Goal: Transaction & Acquisition: Obtain resource

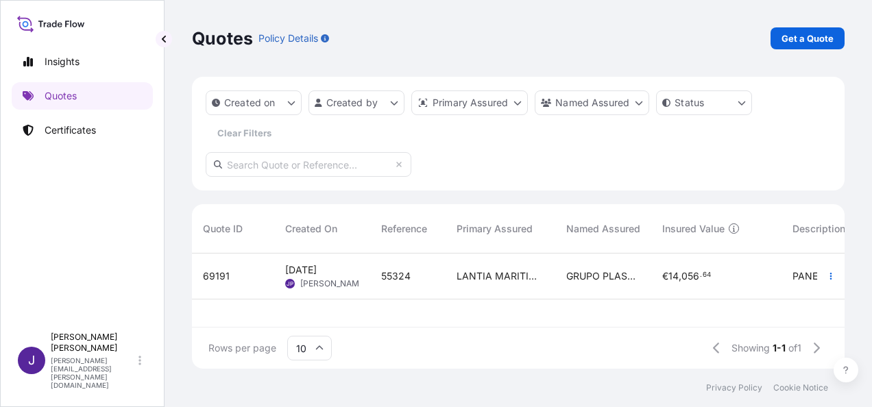
scroll to position [112, 641]
click at [386, 276] on span "55324" at bounding box center [395, 276] width 29 height 14
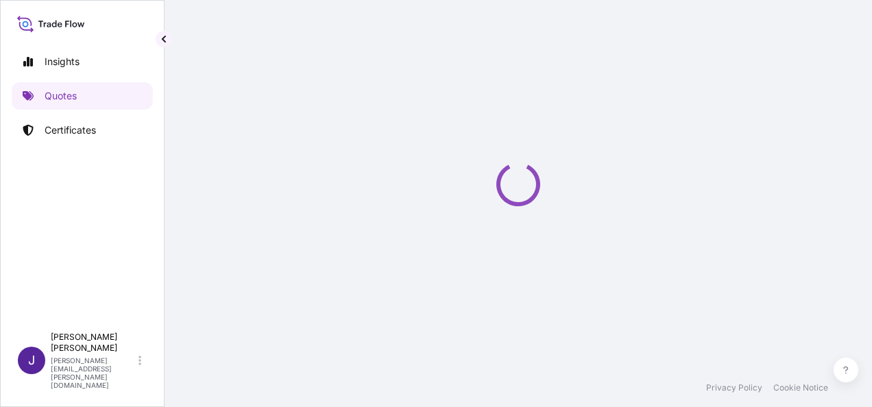
select select "Sea"
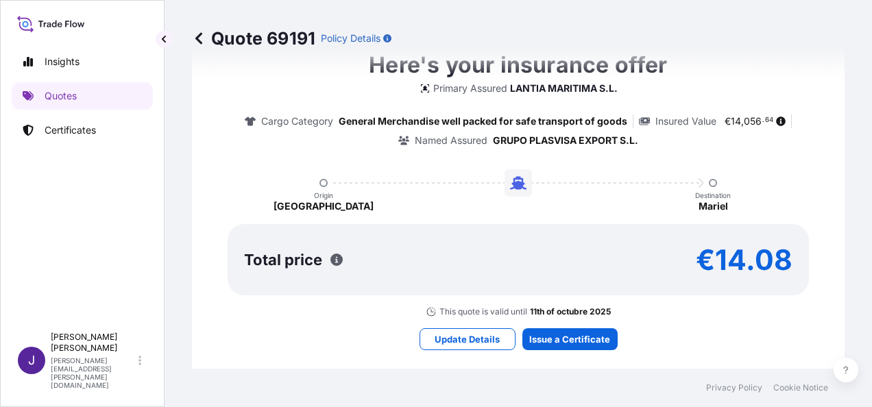
scroll to position [1055, 0]
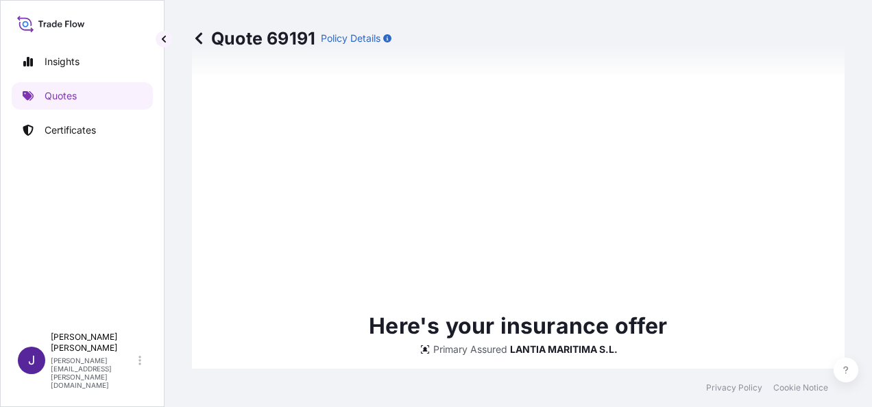
type input "[DATE]"
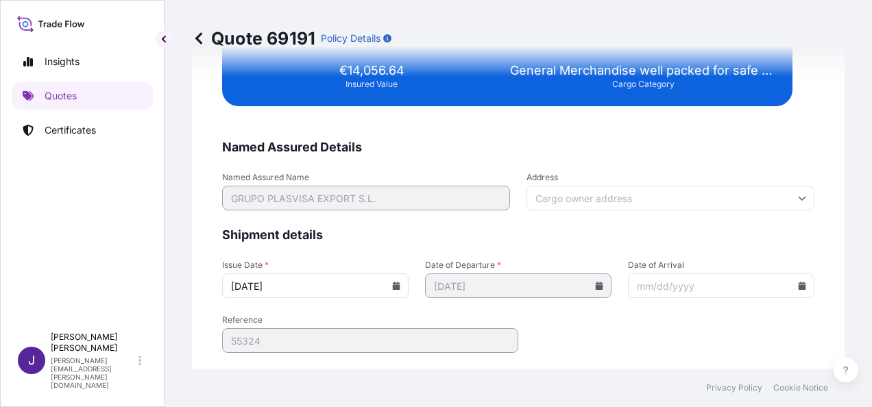
scroll to position [2590, 0]
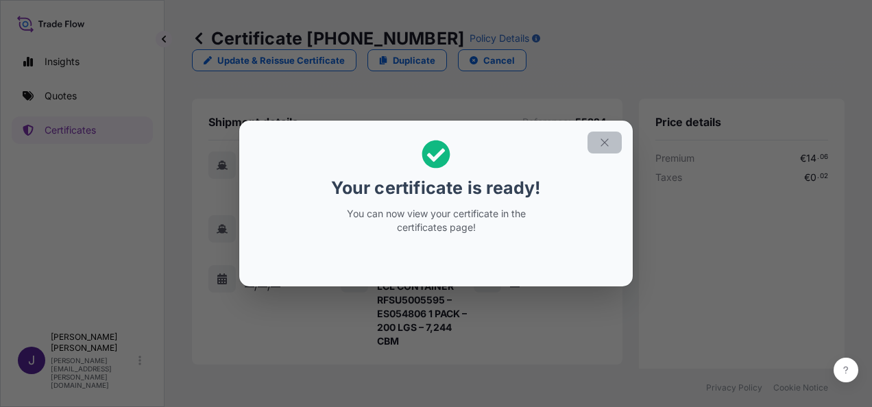
click at [611, 147] on button "button" at bounding box center [604, 143] width 34 height 22
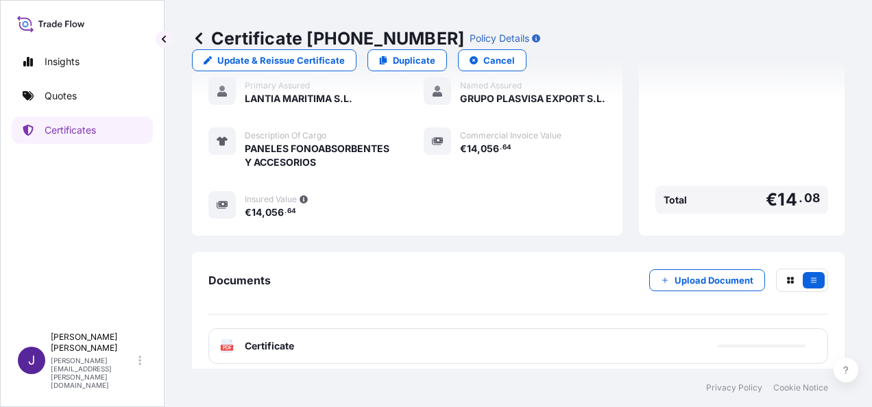
scroll to position [357, 0]
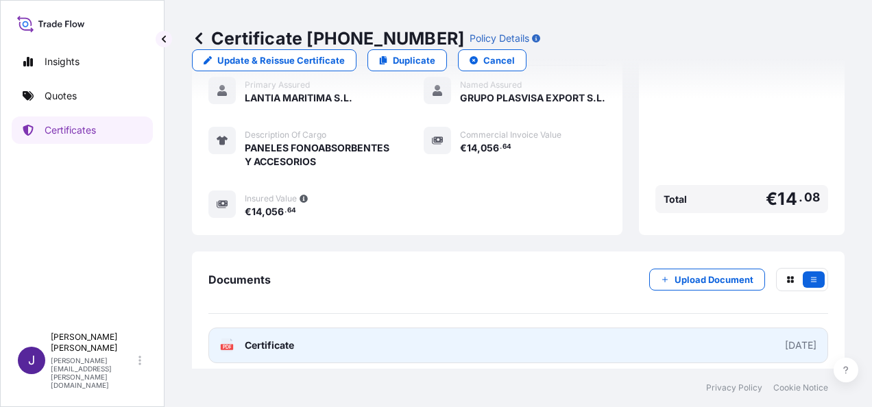
click at [369, 340] on link "PDF Certificate [DATE]" at bounding box center [517, 346] width 619 height 36
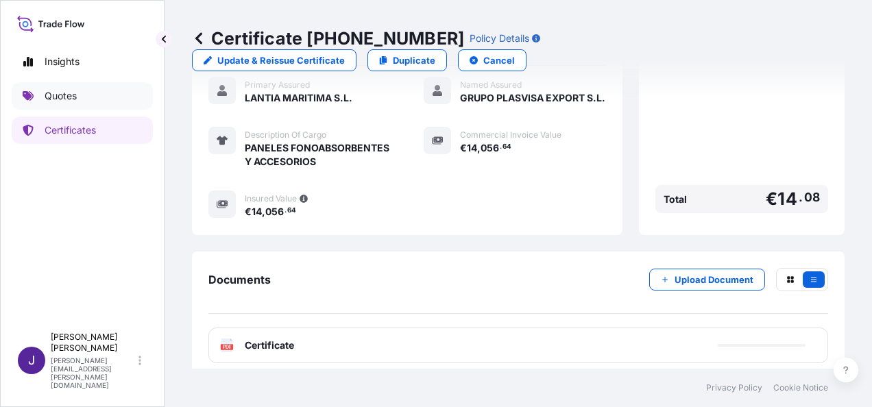
click at [57, 95] on p "Quotes" at bounding box center [61, 96] width 32 height 14
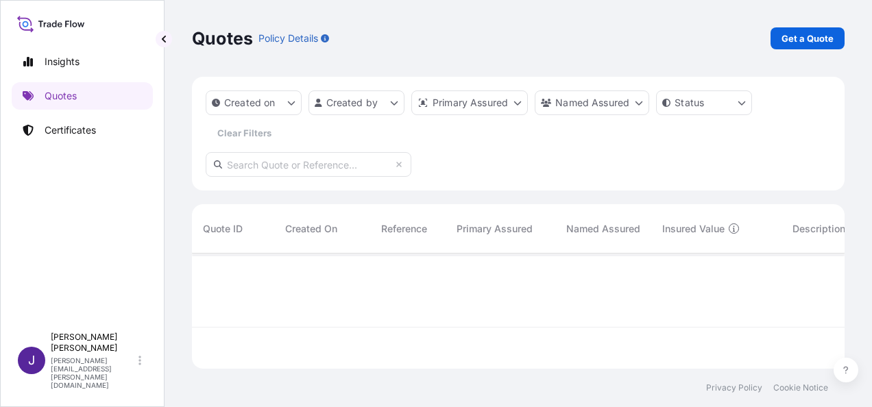
scroll to position [153, 641]
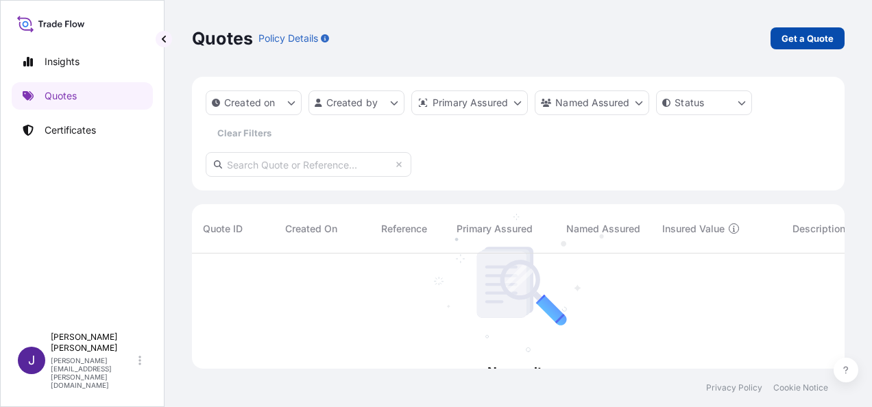
click at [817, 42] on p "Get a Quote" at bounding box center [807, 39] width 52 height 14
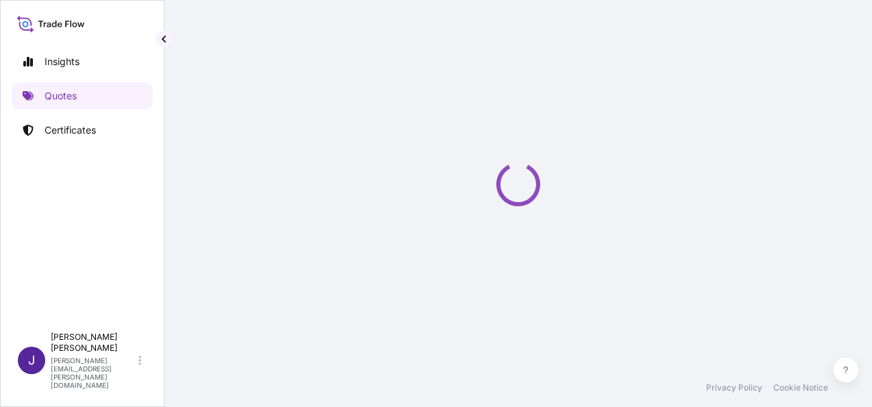
select select "Sea"
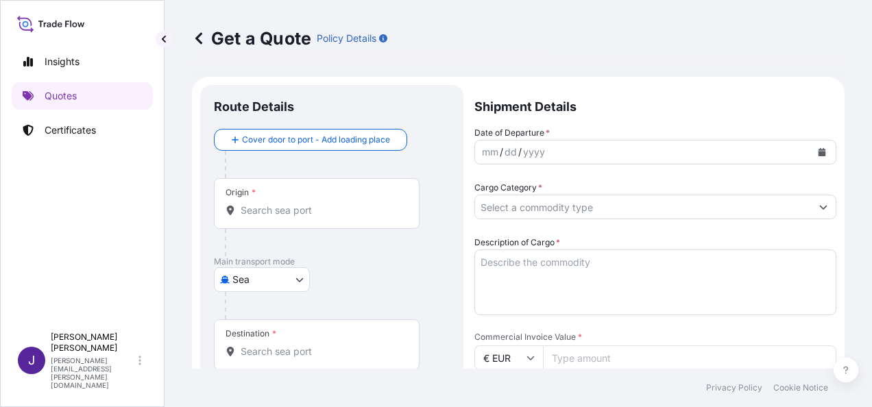
scroll to position [22, 0]
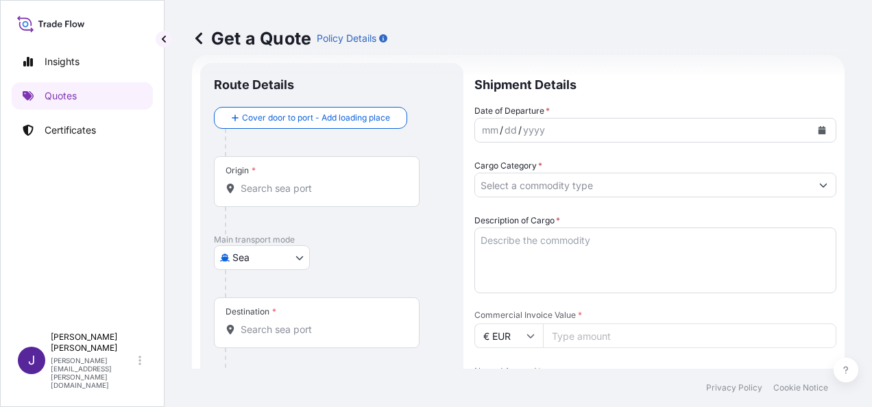
click at [271, 193] on input "Origin *" at bounding box center [322, 189] width 162 height 14
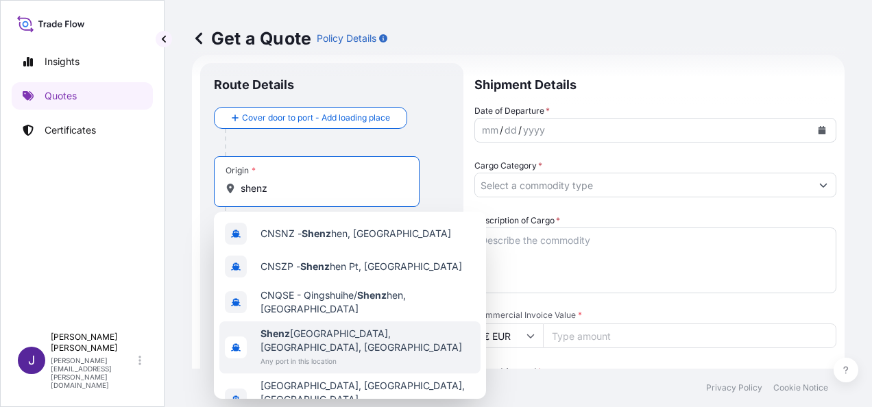
click at [363, 331] on span "Shenz hen, [GEOGRAPHIC_DATA], [GEOGRAPHIC_DATA]" at bounding box center [367, 340] width 214 height 27
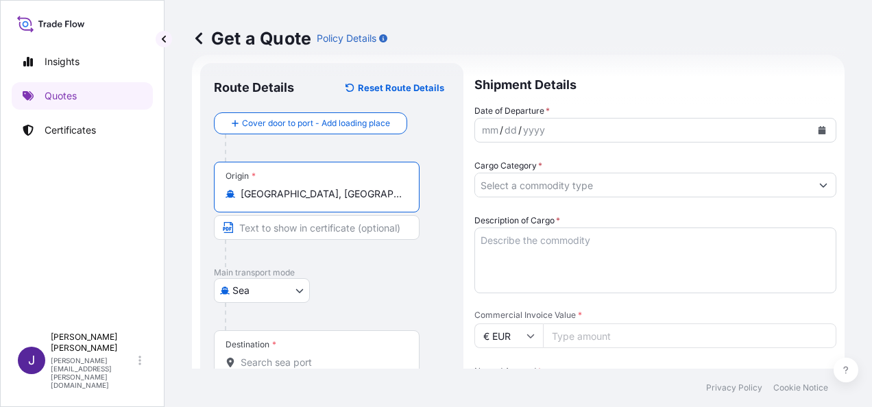
type input "[GEOGRAPHIC_DATA], [GEOGRAPHIC_DATA], [GEOGRAPHIC_DATA]"
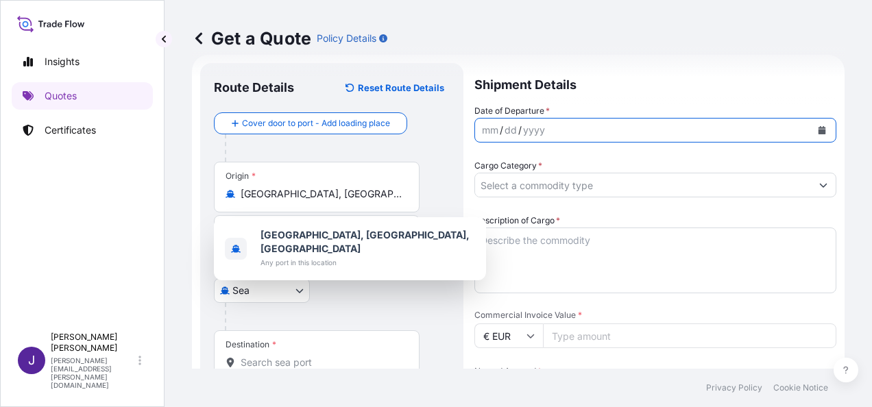
click at [818, 131] on icon "Calendar" at bounding box center [822, 130] width 8 height 8
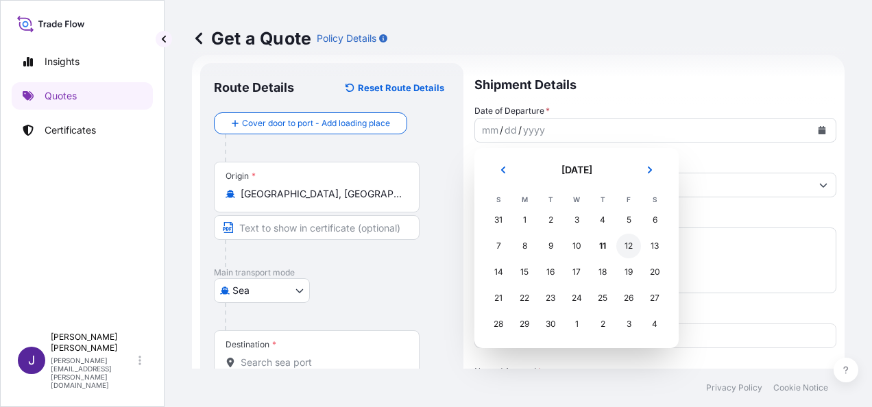
click at [632, 243] on div "12" at bounding box center [628, 246] width 25 height 25
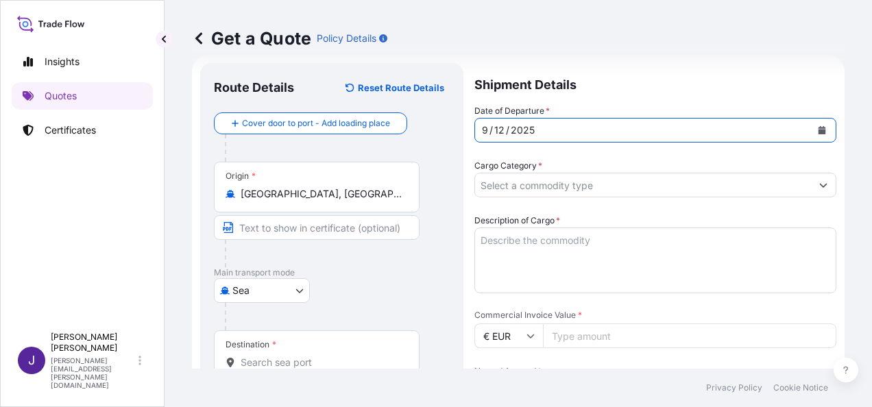
click at [815, 124] on button "Calendar" at bounding box center [822, 130] width 22 height 22
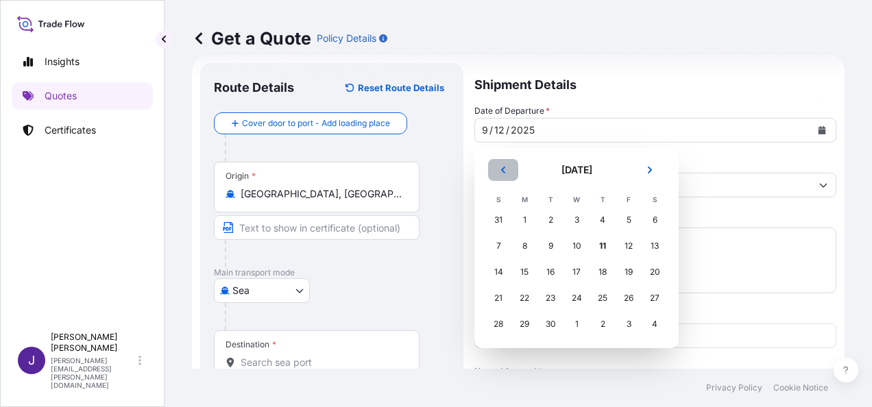
click at [502, 171] on icon "Previous" at bounding box center [503, 170] width 4 height 7
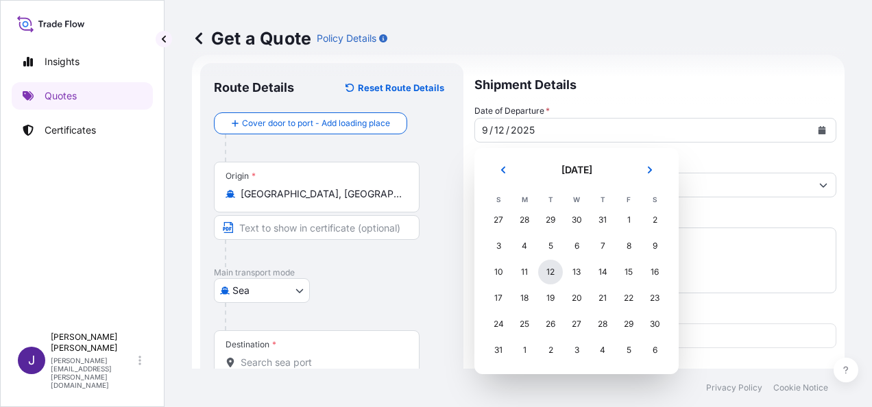
click at [545, 273] on div "12" at bounding box center [550, 272] width 25 height 25
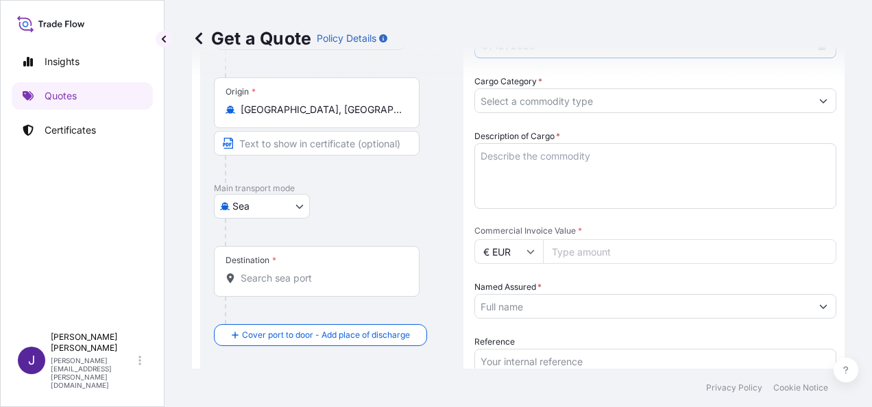
scroll to position [159, 0]
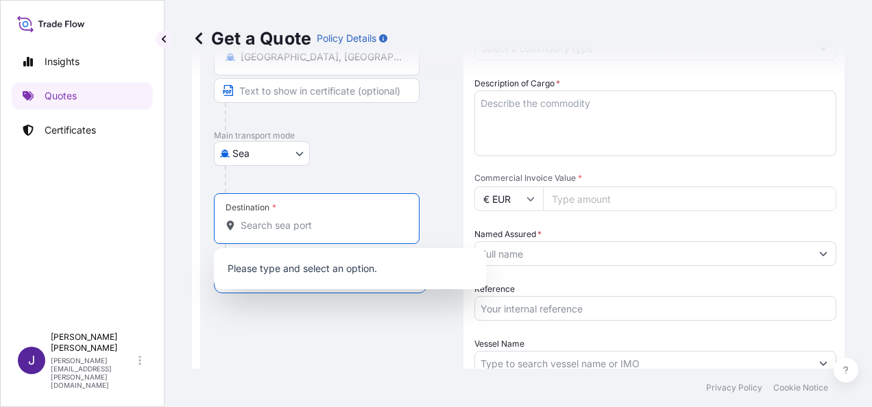
click at [329, 225] on input "Destination *" at bounding box center [322, 226] width 162 height 14
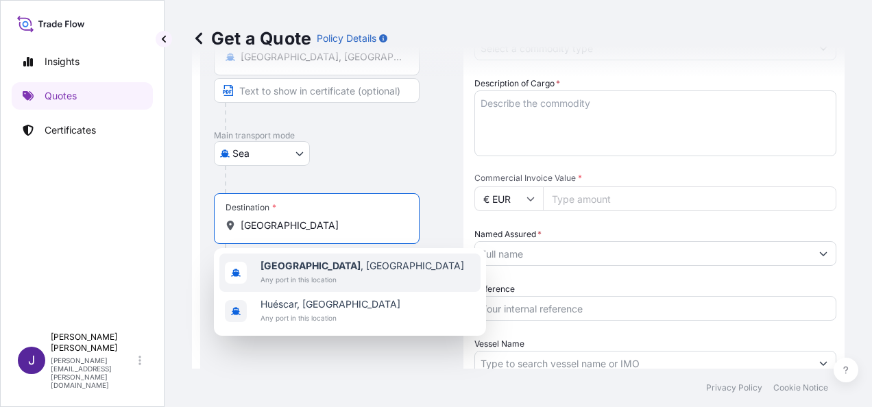
click at [304, 271] on span "[GEOGRAPHIC_DATA] , [GEOGRAPHIC_DATA]" at bounding box center [362, 266] width 204 height 14
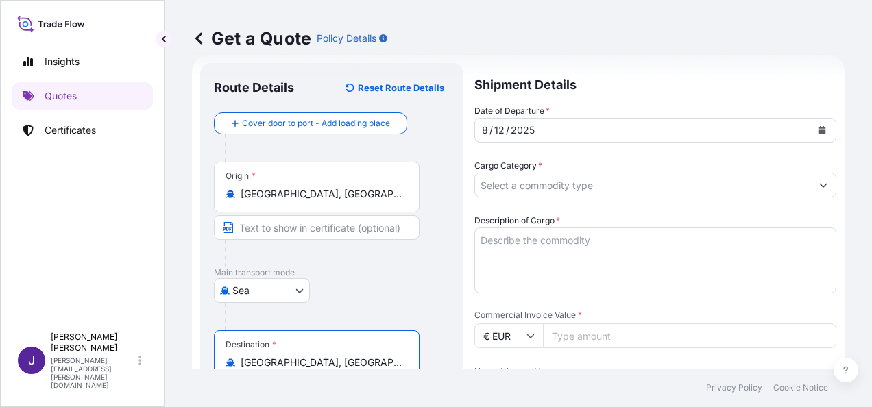
scroll to position [22, 0]
type input "[GEOGRAPHIC_DATA], [GEOGRAPHIC_DATA]"
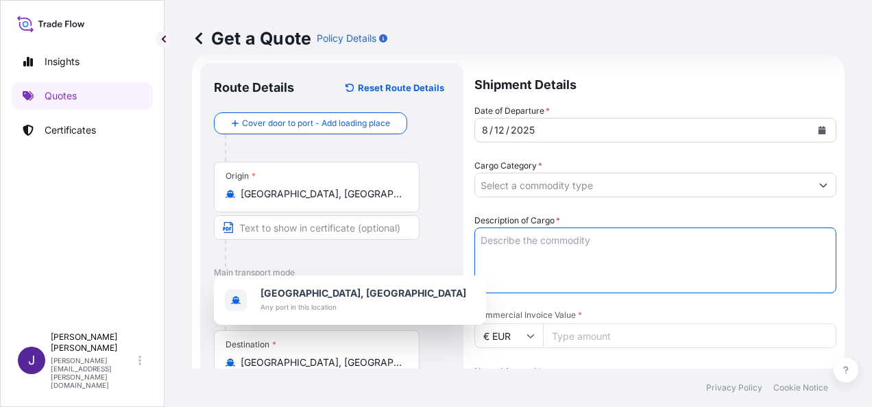
click at [580, 243] on textarea "Description of Cargo *" at bounding box center [655, 260] width 362 height 66
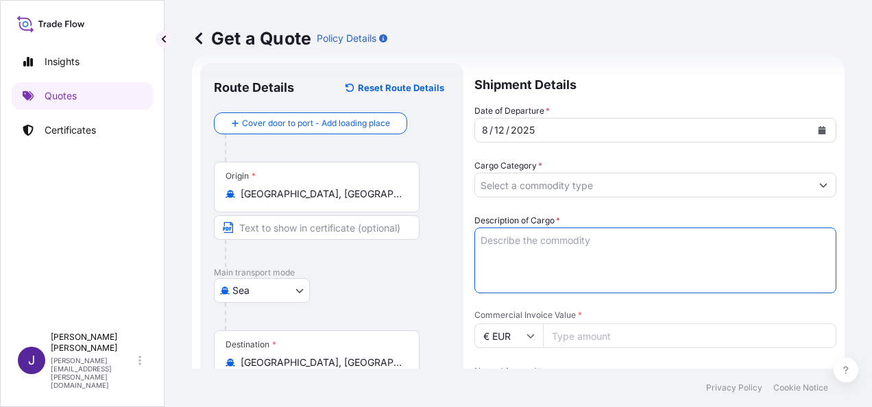
scroll to position [159, 0]
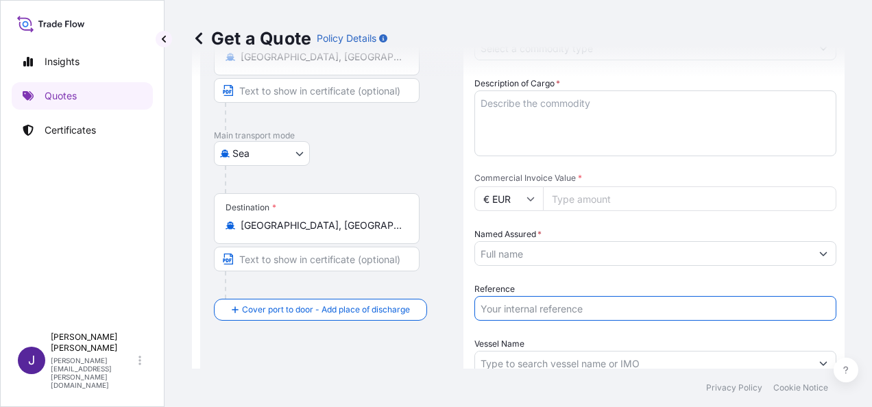
click at [524, 306] on input "Reference" at bounding box center [655, 308] width 362 height 25
type input "53524"
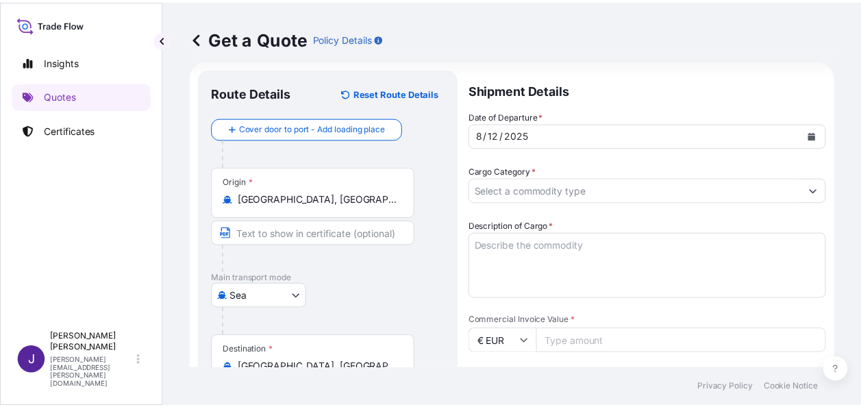
scroll to position [0, 0]
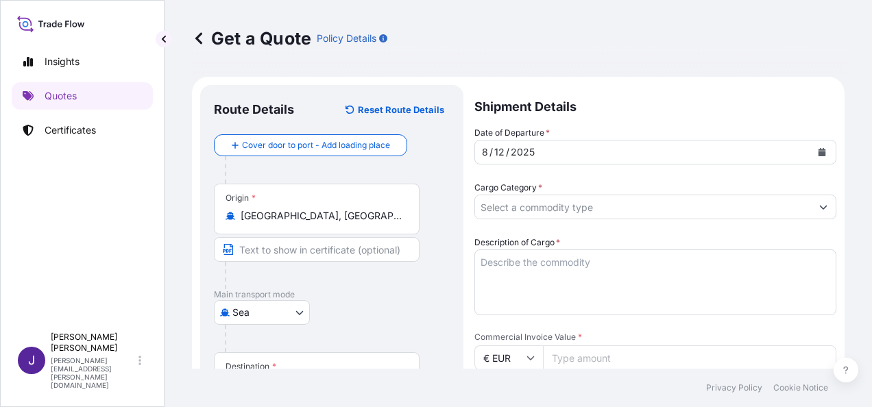
click at [561, 214] on input "Cargo Category *" at bounding box center [643, 207] width 336 height 25
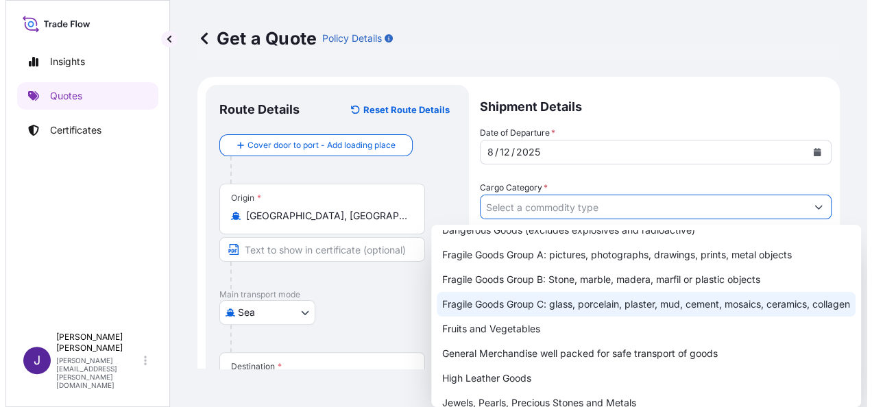
scroll to position [137, 0]
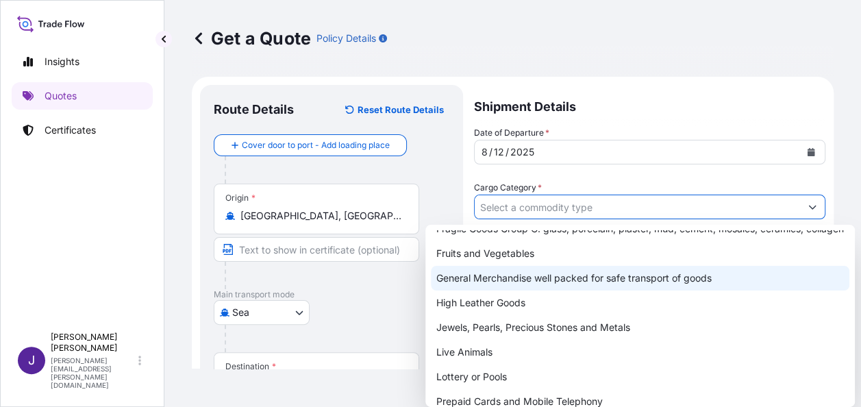
click at [524, 291] on div "General Merchandise well packed for safe transport of goods" at bounding box center [640, 278] width 419 height 25
type input "General Merchandise well packed for safe transport of goods"
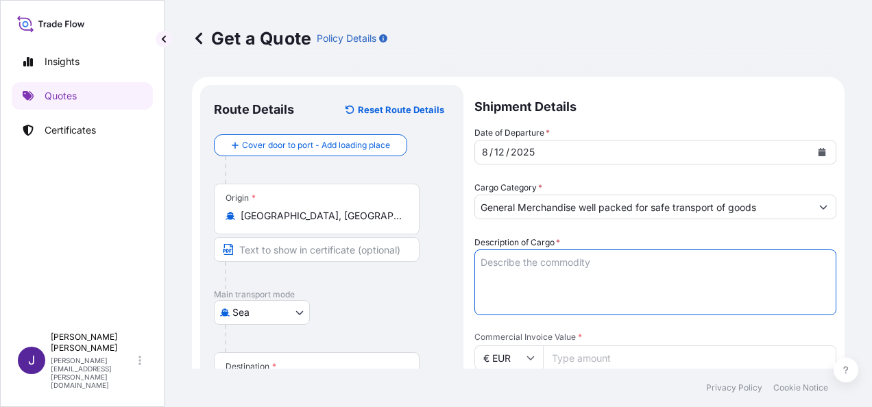
click at [541, 260] on textarea "Description of Cargo *" at bounding box center [655, 282] width 362 height 66
click at [506, 259] on textarea "Description of Cargo *" at bounding box center [655, 282] width 362 height 66
paste textarea "COIL SPRING - ALLOY WHEELS - POLYURETHANE BLOCKS - PVC KEYCHAIN - EXHAUST PIPE …"
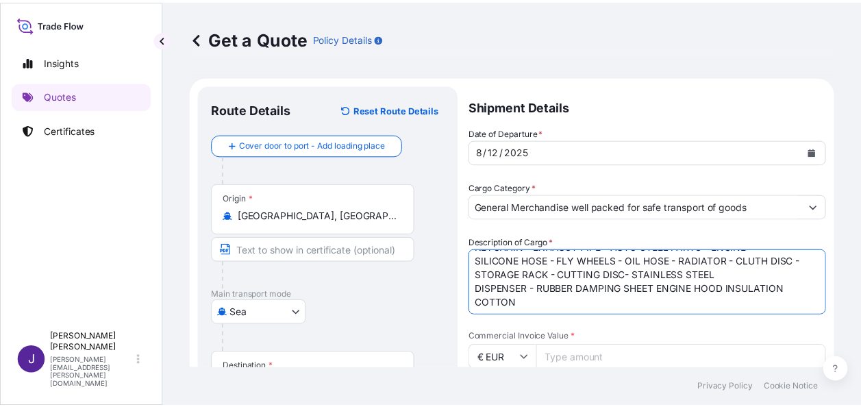
scroll to position [69, 0]
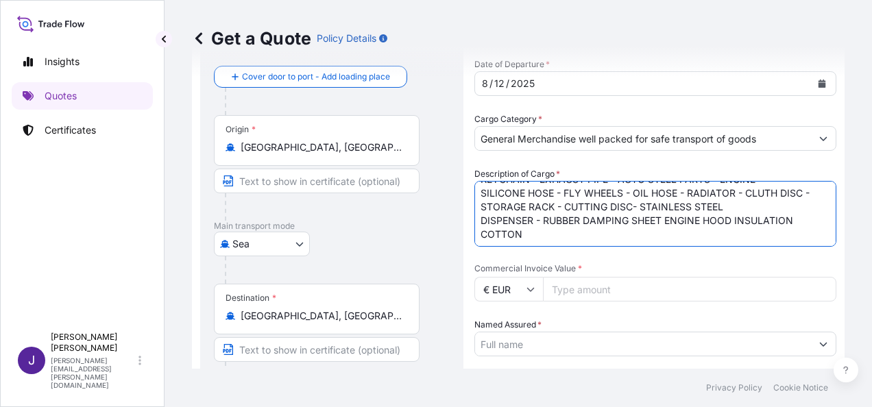
type textarea "COIL SPRING - ALLOY WHEELS - POLYURETHANE BLOCKS - PVC KEYCHAIN - EXHAUST PIPE …"
click at [641, 291] on input "Commercial Invoice Value *" at bounding box center [689, 289] width 293 height 25
type input "60188.85"
click at [677, 349] on input "Named Assured *" at bounding box center [643, 344] width 336 height 25
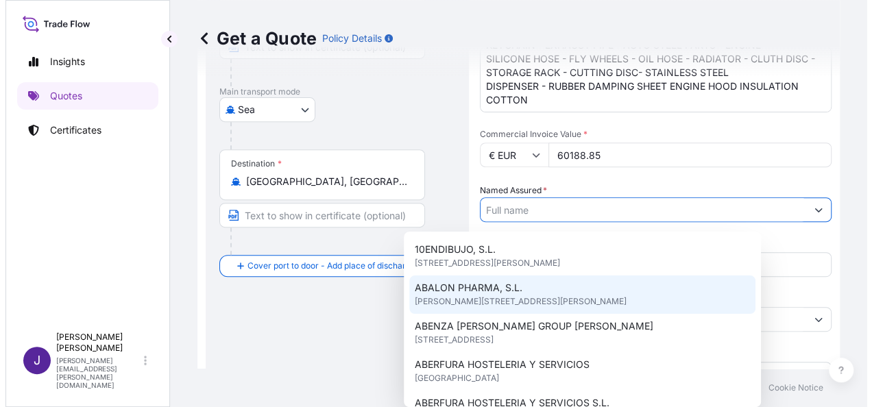
scroll to position [206, 0]
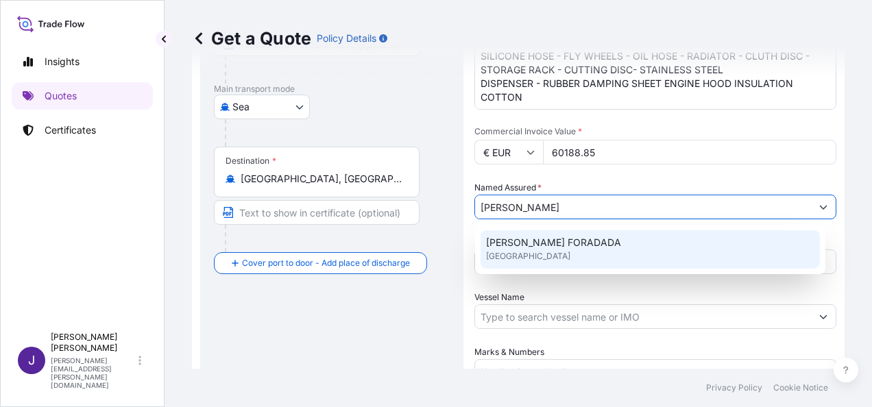
click at [611, 243] on span "[PERSON_NAME] FORADADA" at bounding box center [553, 243] width 135 height 14
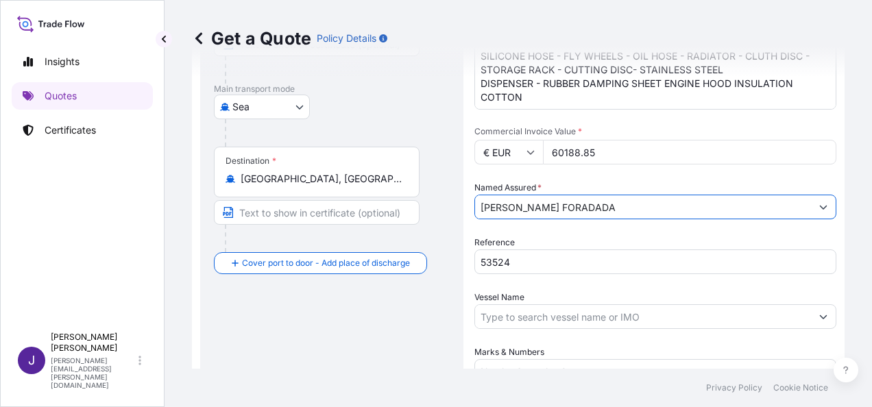
type input "[PERSON_NAME] FORADADA"
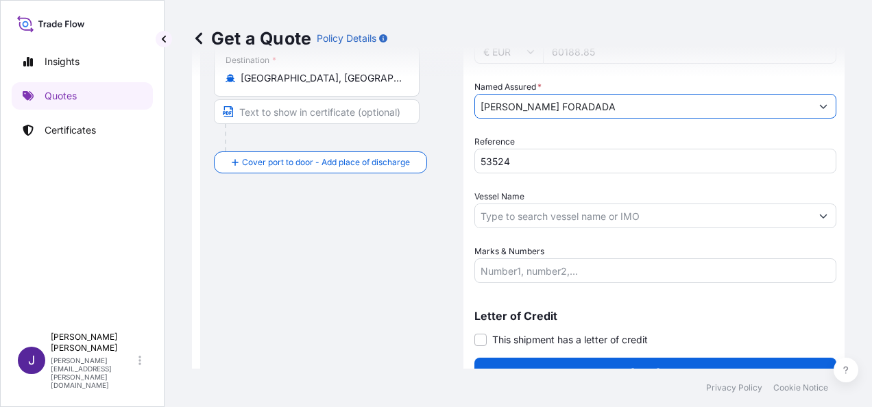
scroll to position [330, 0]
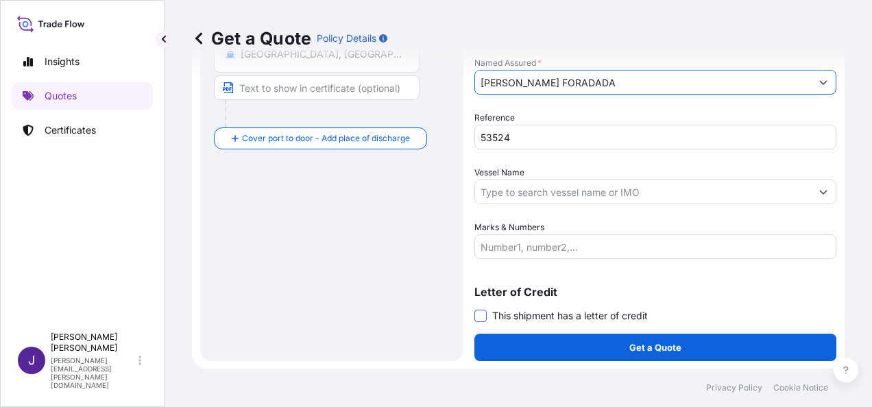
click at [480, 317] on span at bounding box center [480, 316] width 12 height 12
click at [474, 308] on input "This shipment has a letter of credit" at bounding box center [474, 308] width 0 height 0
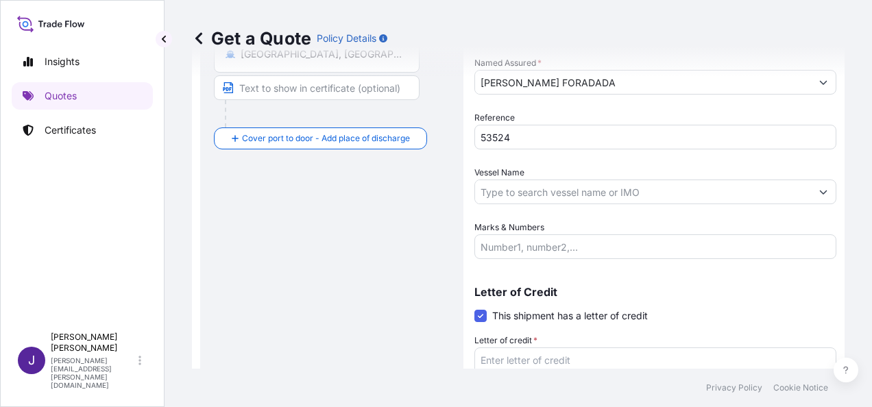
click at [511, 360] on textarea "Letter of credit *" at bounding box center [655, 380] width 362 height 66
paste textarea "[PERSON_NAME] FORADADA [STREET_ADDRESS][PERSON_NAME]"
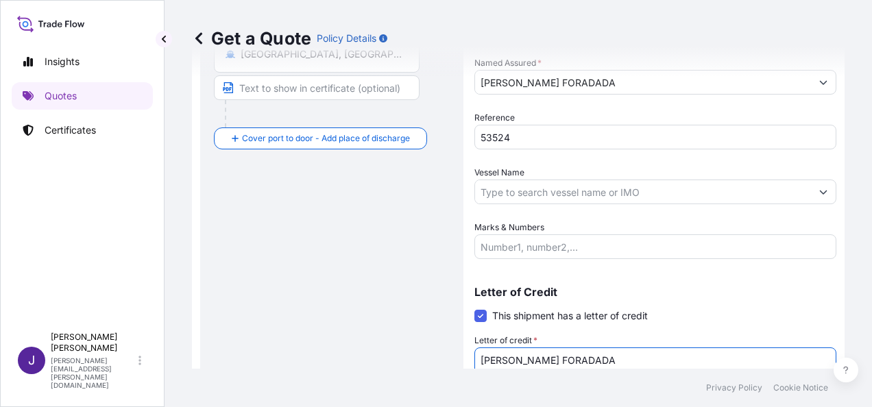
scroll to position [341, 0]
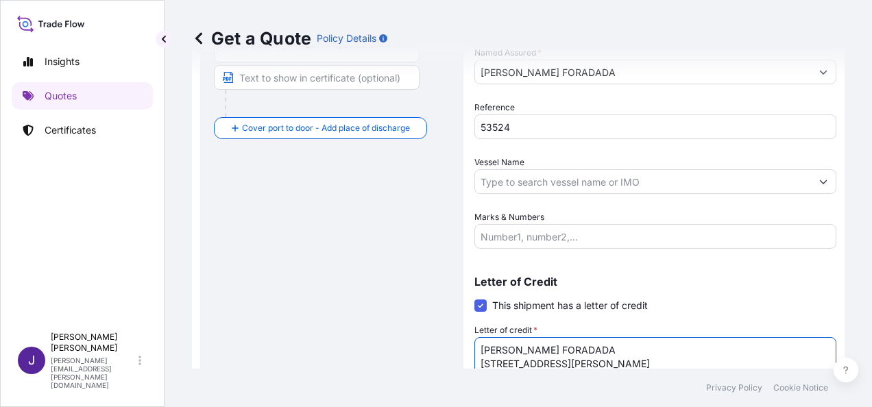
type textarea "[PERSON_NAME] FORADADA [STREET_ADDRESS][PERSON_NAME]"
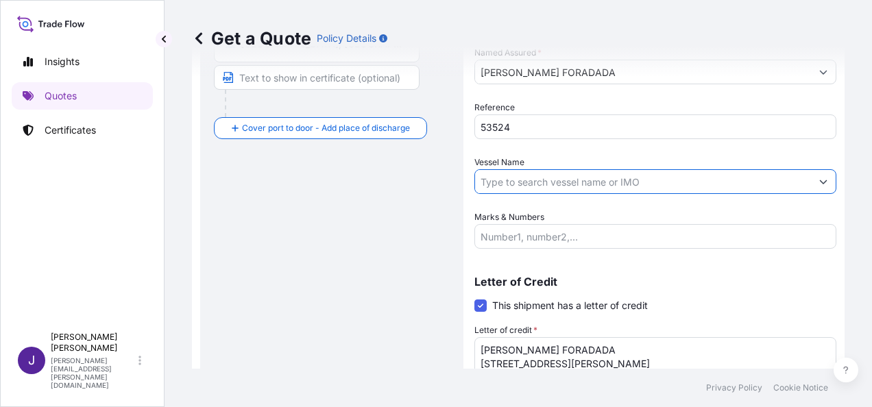
click at [541, 178] on input "Vessel Name" at bounding box center [643, 181] width 336 height 25
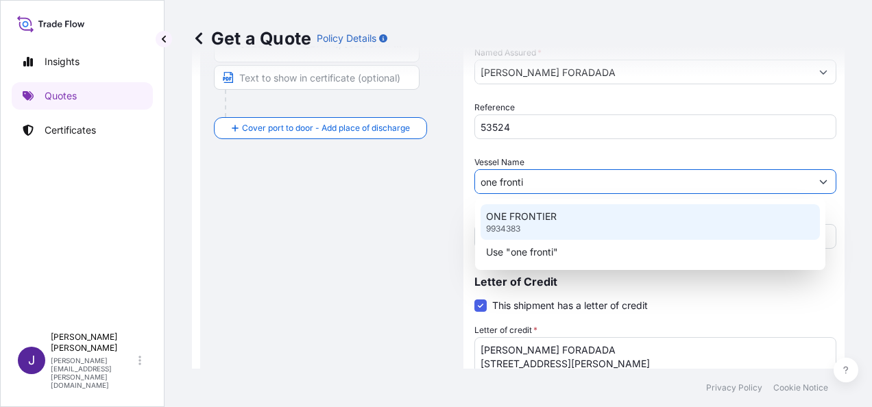
click at [547, 217] on p "ONE FRONTIER" at bounding box center [521, 217] width 71 height 14
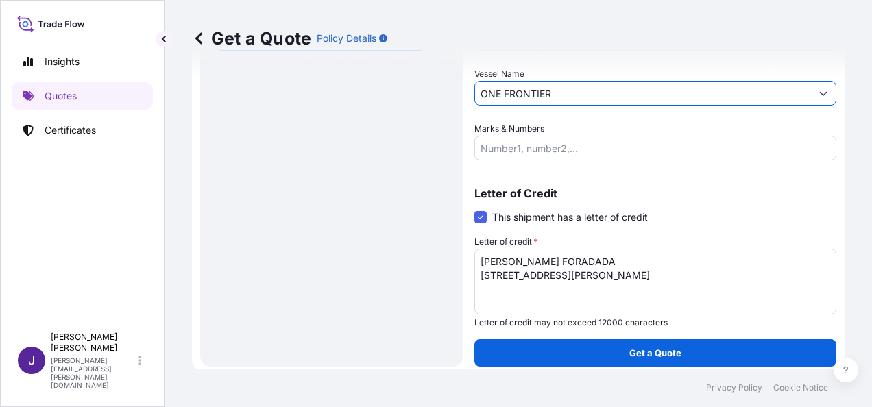
scroll to position [434, 0]
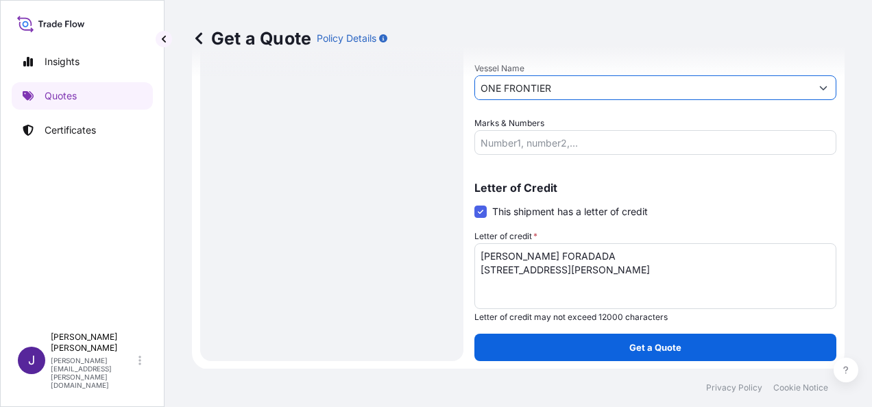
type input "ONE FRONTIER"
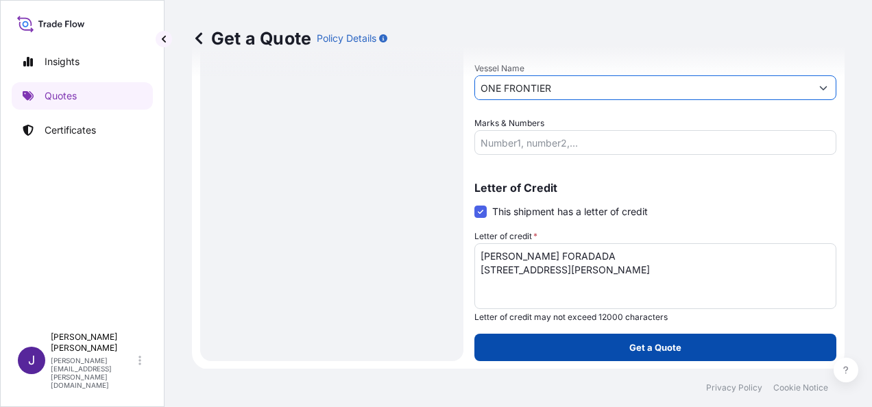
click at [644, 349] on p "Get a Quote" at bounding box center [655, 348] width 52 height 14
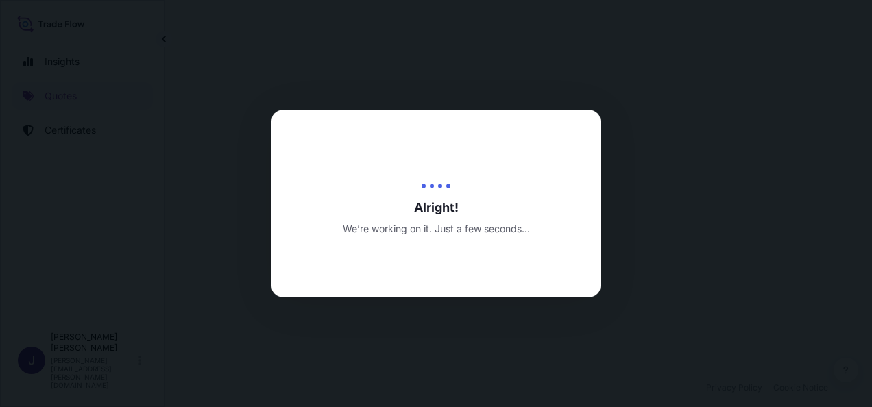
select select "Sea"
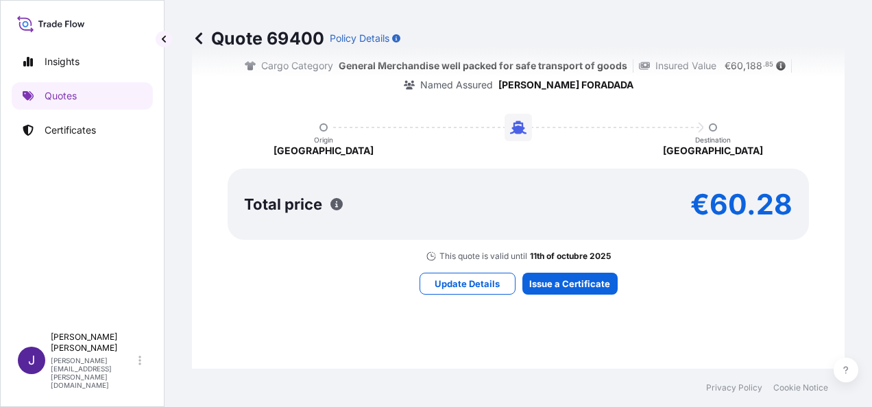
scroll to position [1228, 0]
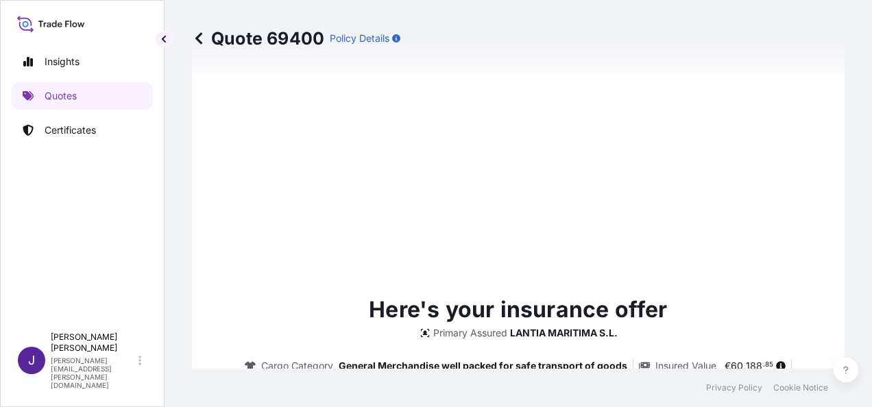
type input "[DATE]"
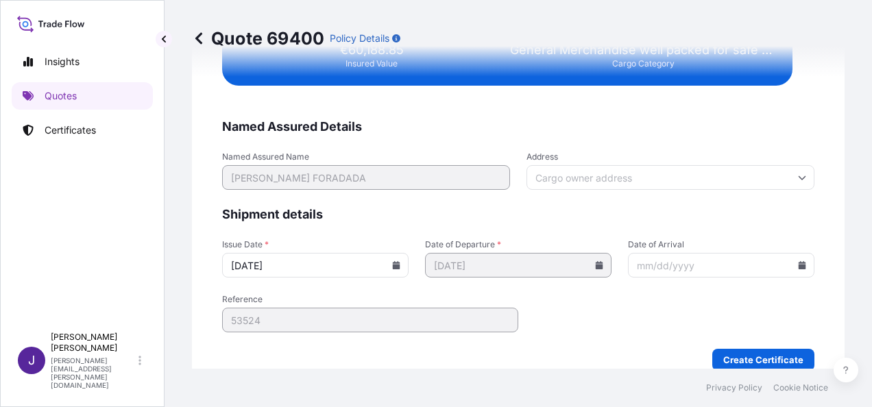
scroll to position [2798, 0]
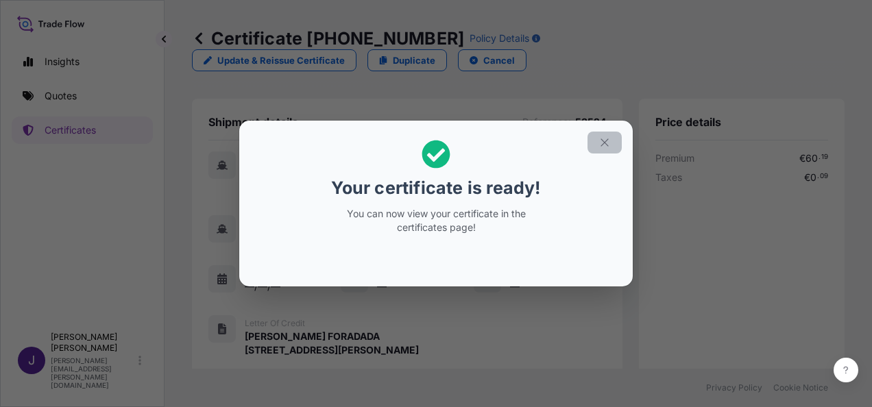
click at [603, 143] on icon "button" at bounding box center [604, 142] width 12 height 12
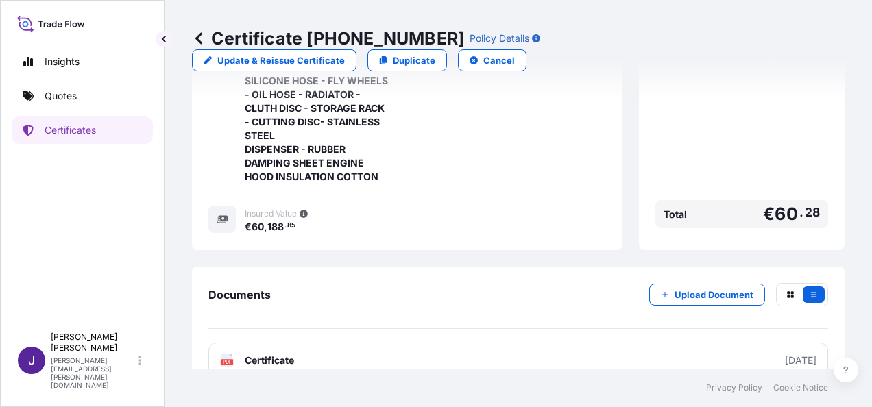
scroll to position [503, 0]
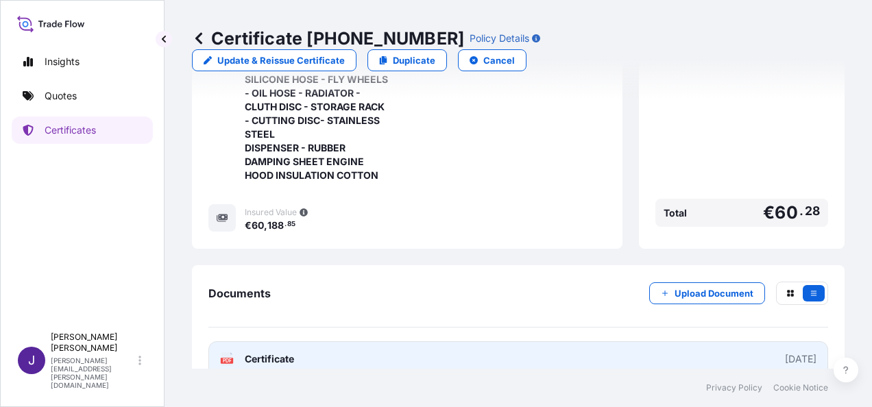
click at [333, 341] on link "PDF Certificate [DATE]" at bounding box center [517, 359] width 619 height 36
